Goal: Contribute content

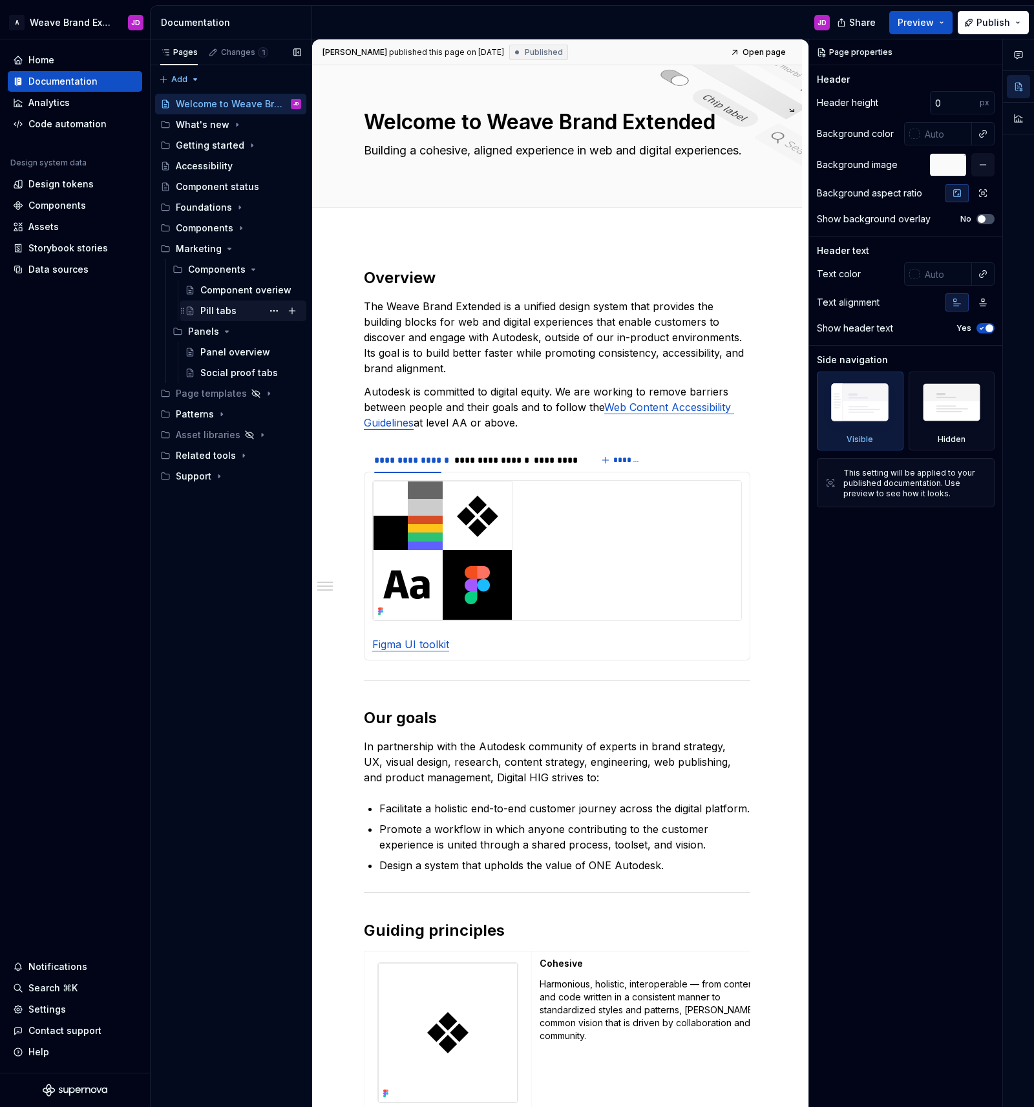
click at [218, 313] on div "Pill tabs" at bounding box center [218, 310] width 36 height 13
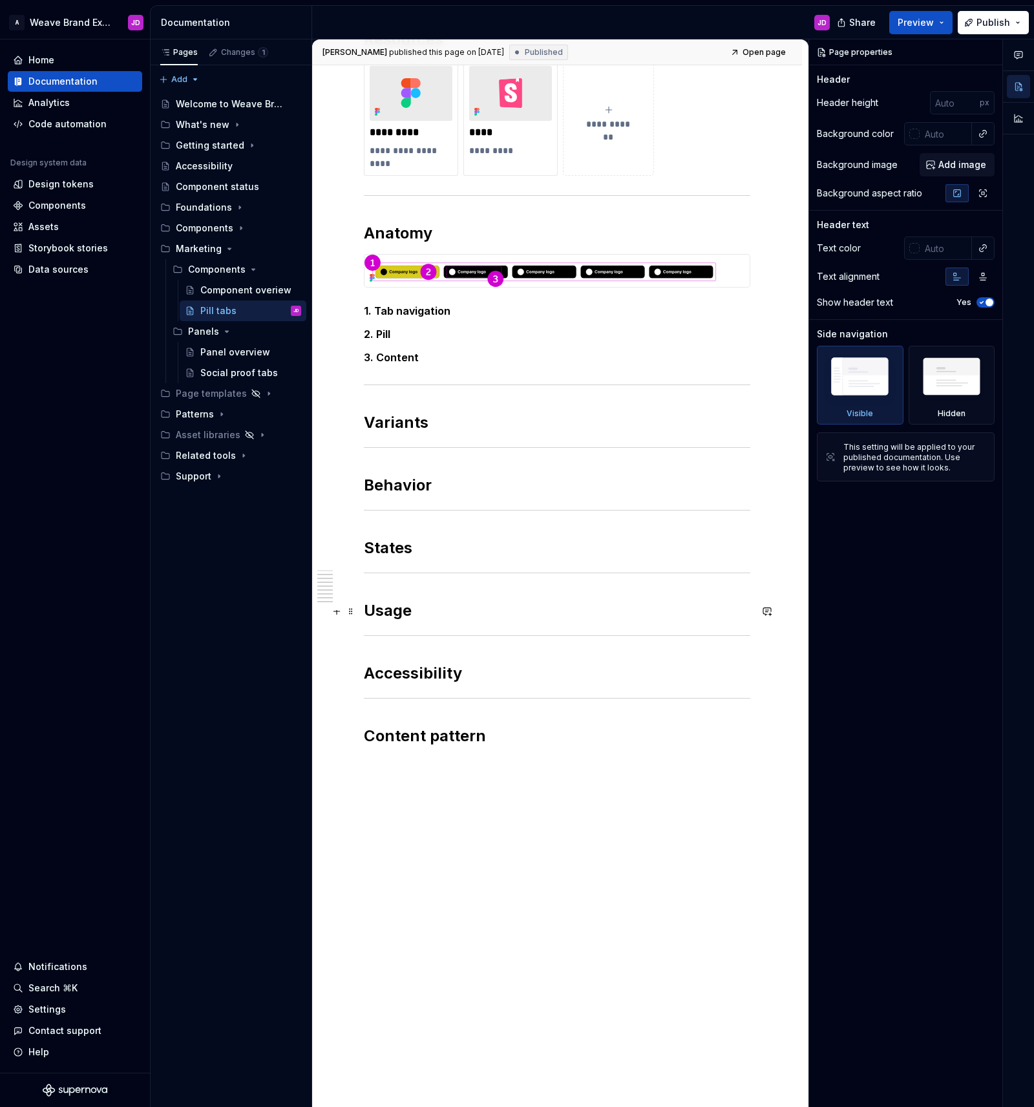
scroll to position [360, 0]
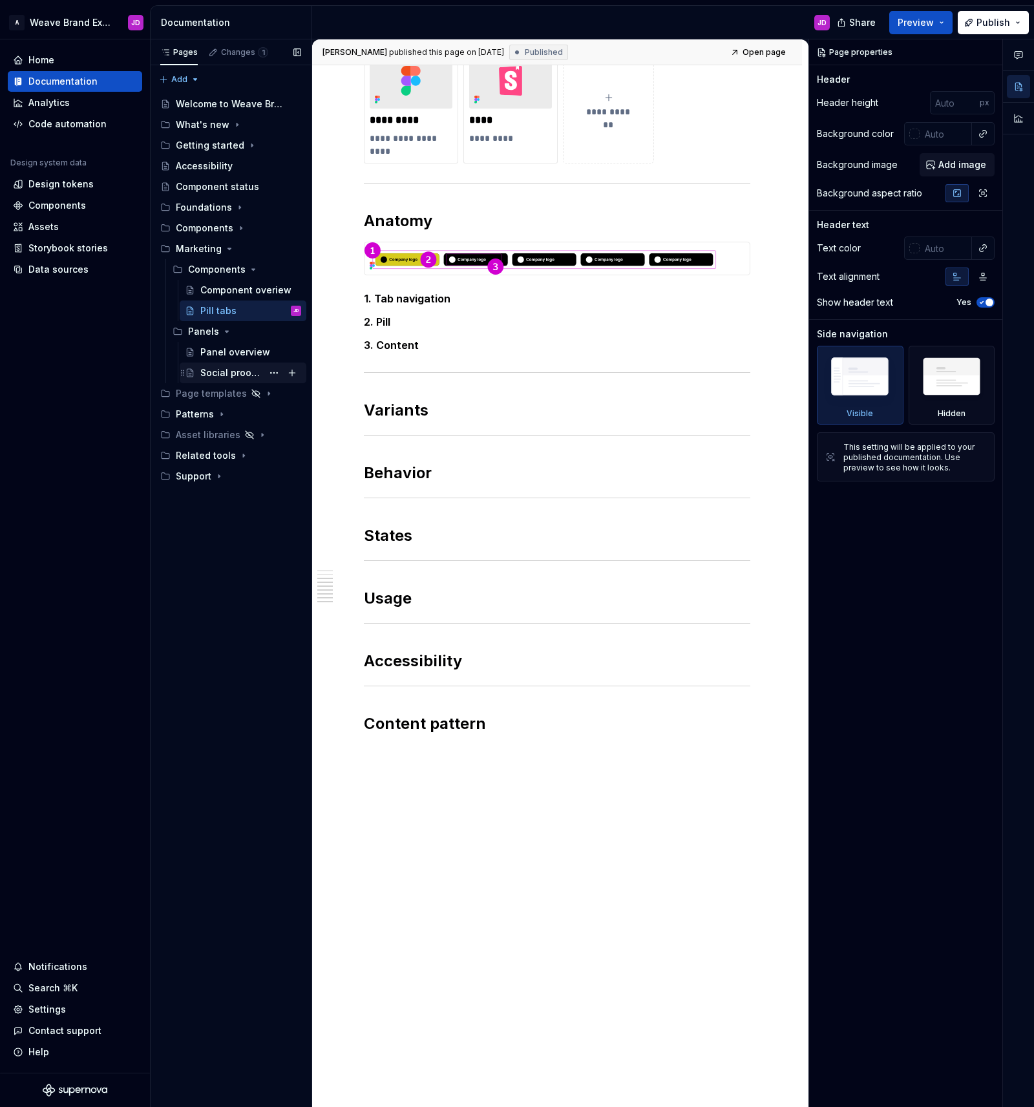
click at [238, 372] on div "Social proof tabs" at bounding box center [231, 372] width 62 height 13
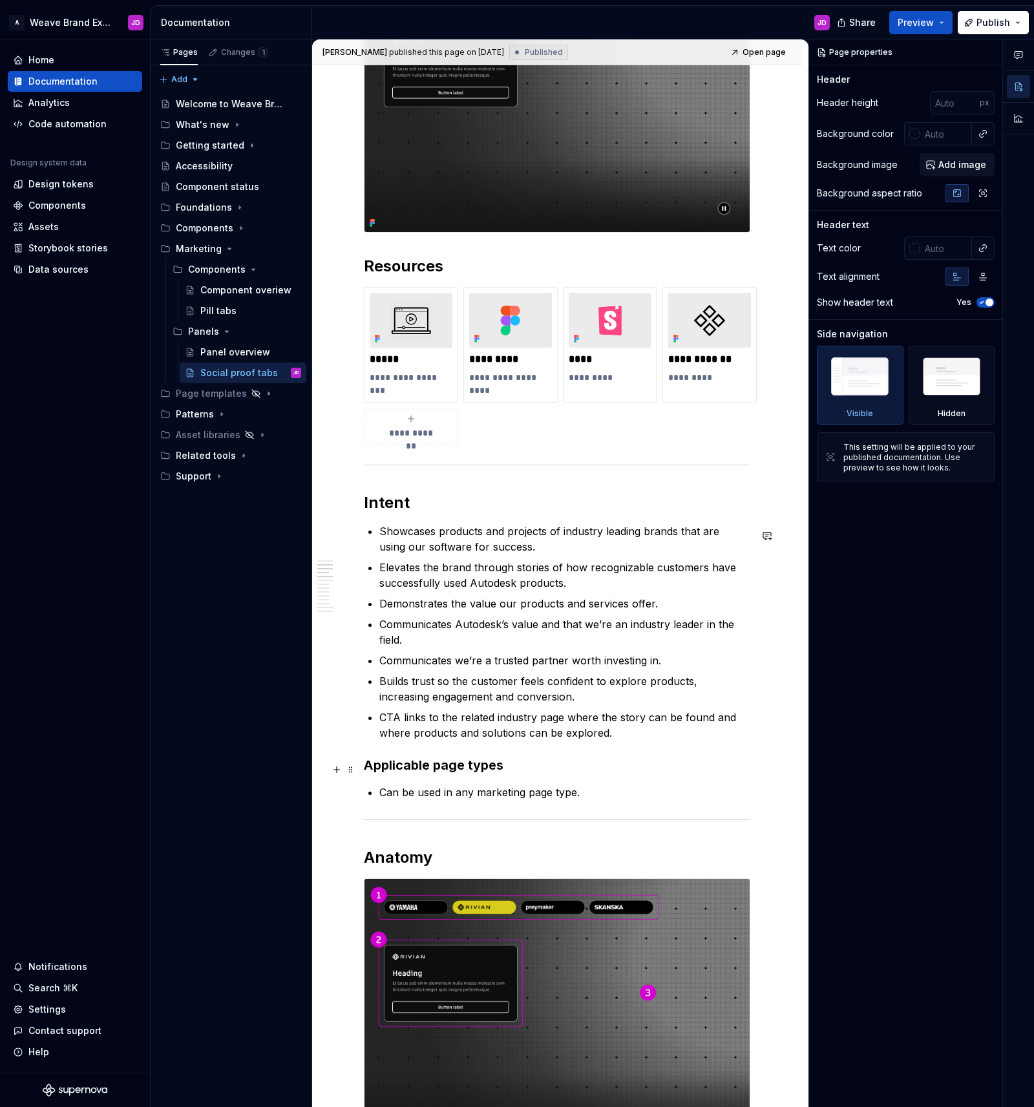
scroll to position [393, 0]
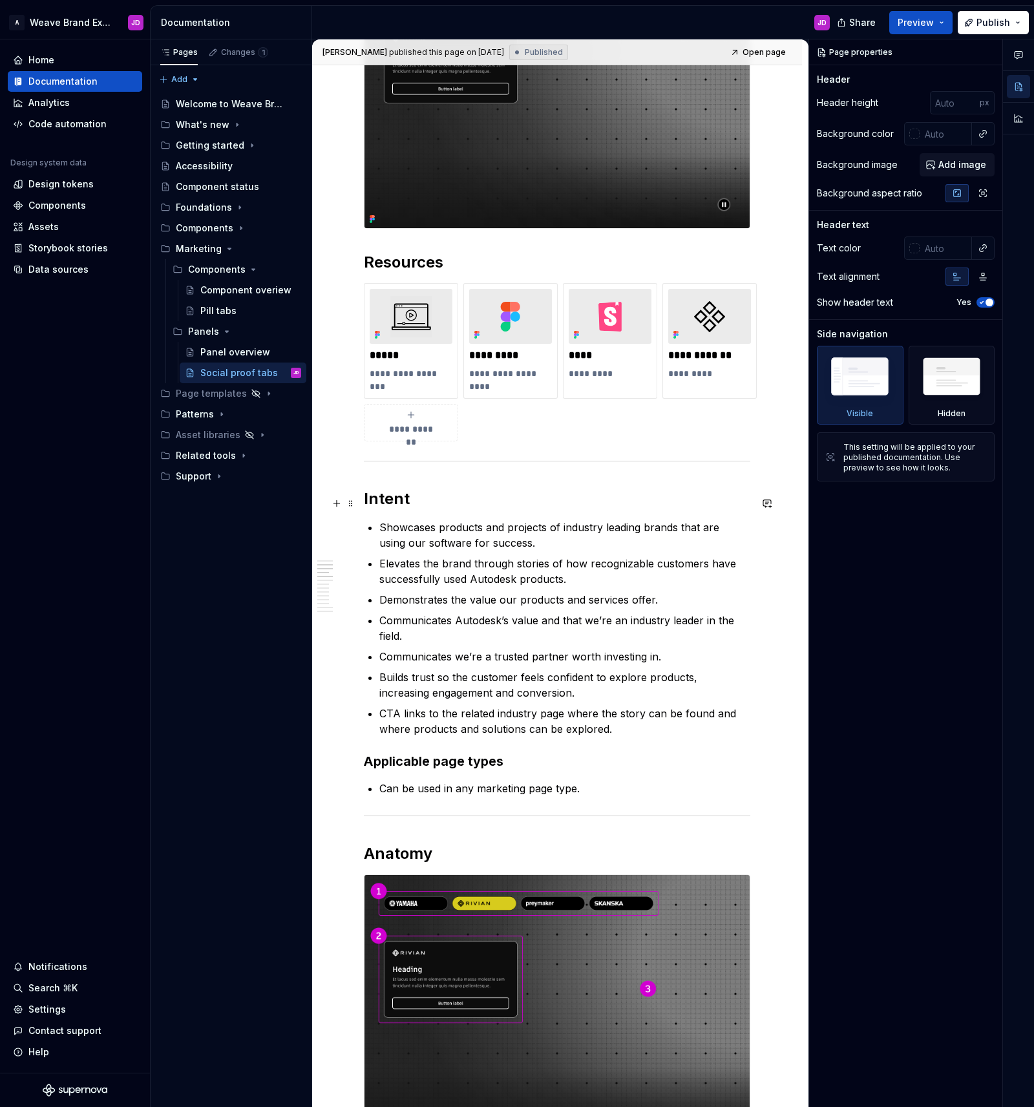
click at [386, 503] on h2 "Intent" at bounding box center [557, 498] width 386 height 21
type textarea "*"
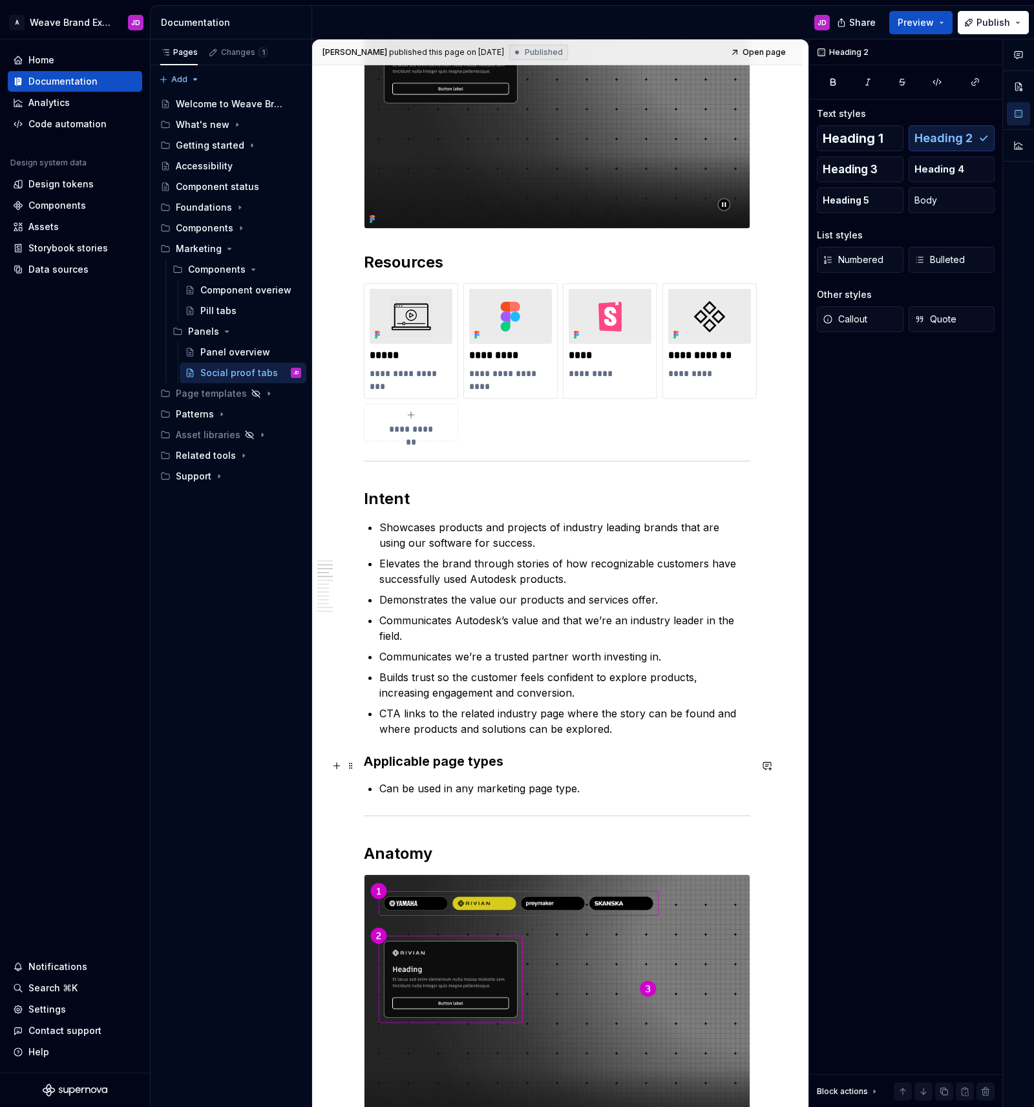
click at [479, 762] on h3 "Applicable page types" at bounding box center [557, 761] width 386 height 18
click at [617, 733] on p "CTA links to the related industry page where the story can be found and where p…" at bounding box center [564, 720] width 371 height 31
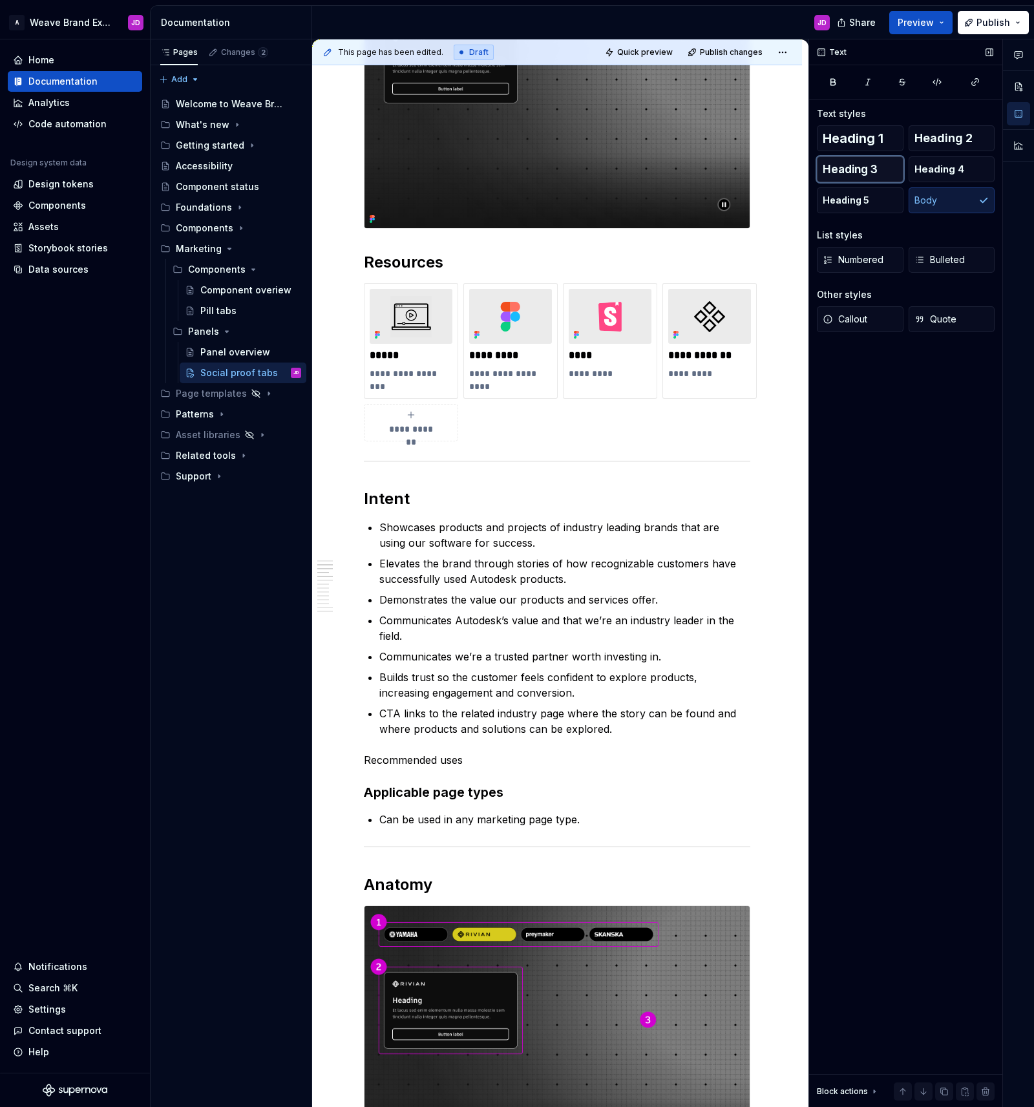
click at [880, 164] on button "Heading 3" at bounding box center [860, 169] width 87 height 26
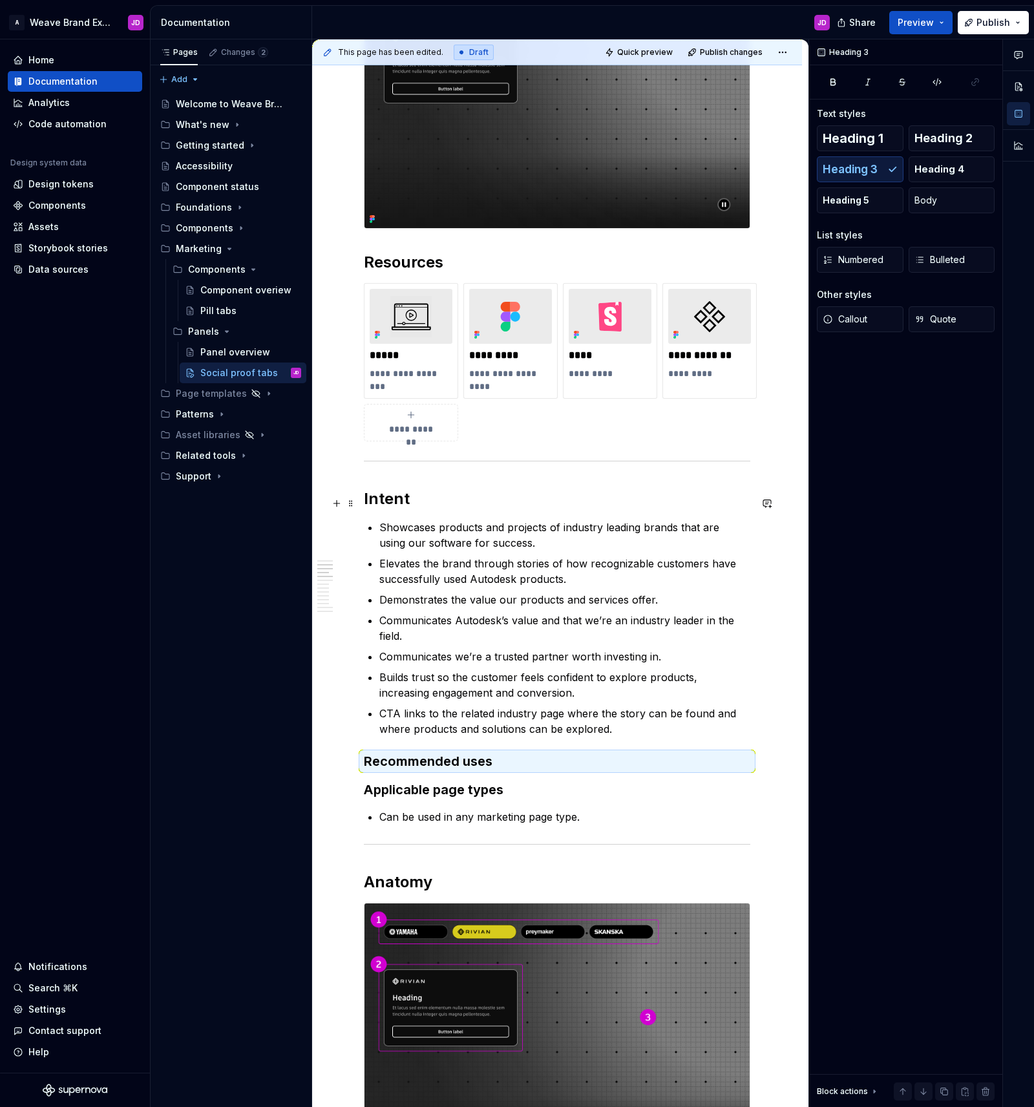
click at [387, 501] on h2 "Intent" at bounding box center [557, 498] width 386 height 21
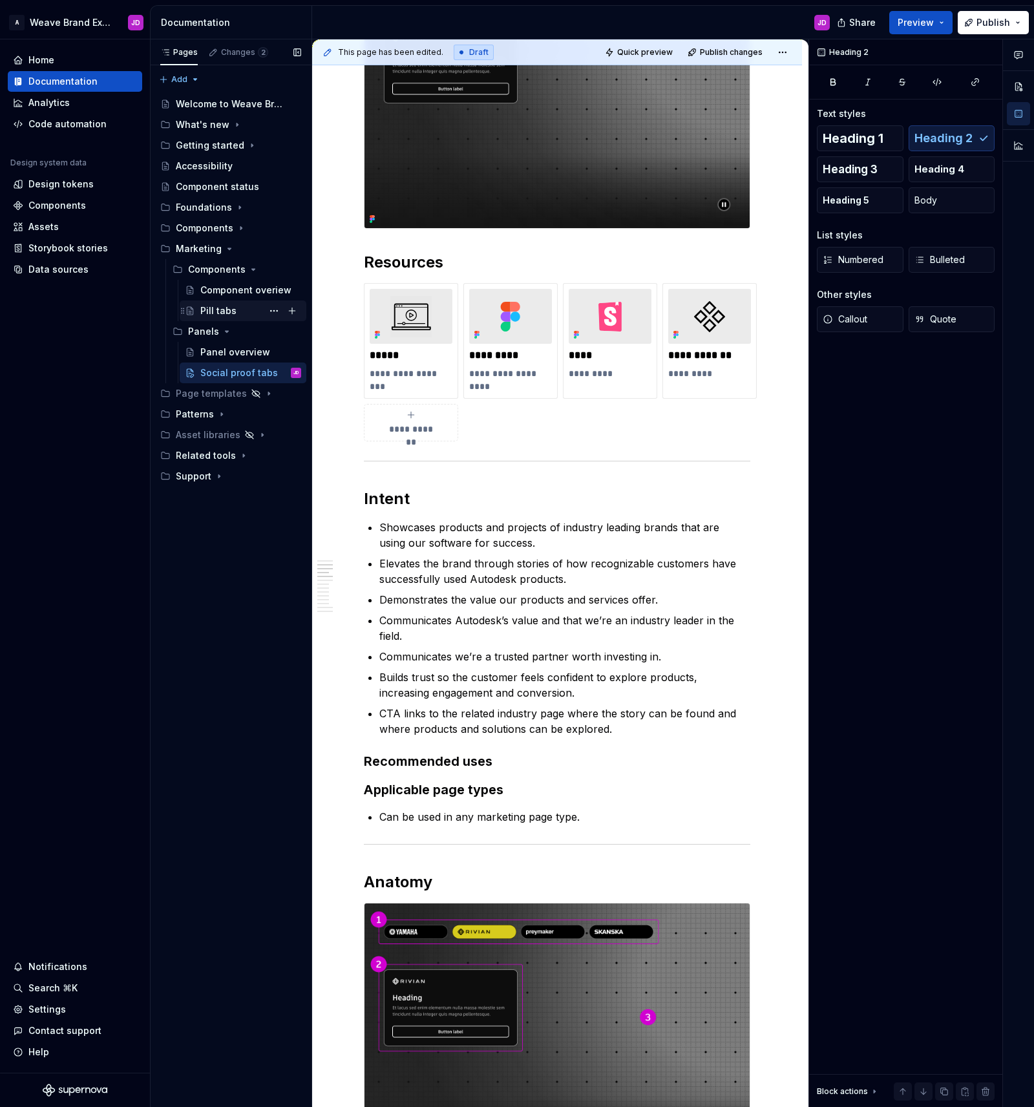
click at [227, 307] on div "Pill tabs" at bounding box center [218, 310] width 36 height 13
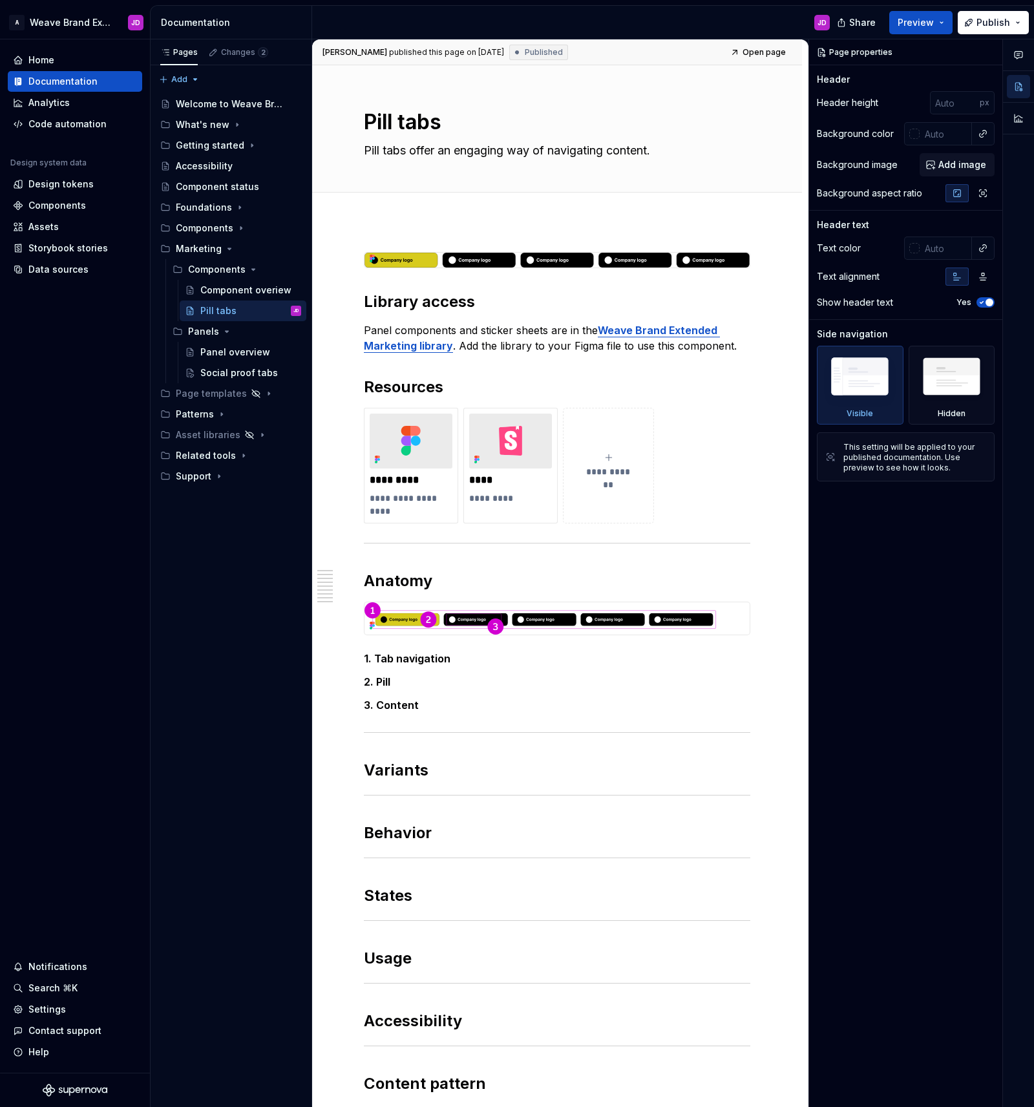
type textarea "*"
